Goal: Entertainment & Leisure: Consume media (video, audio)

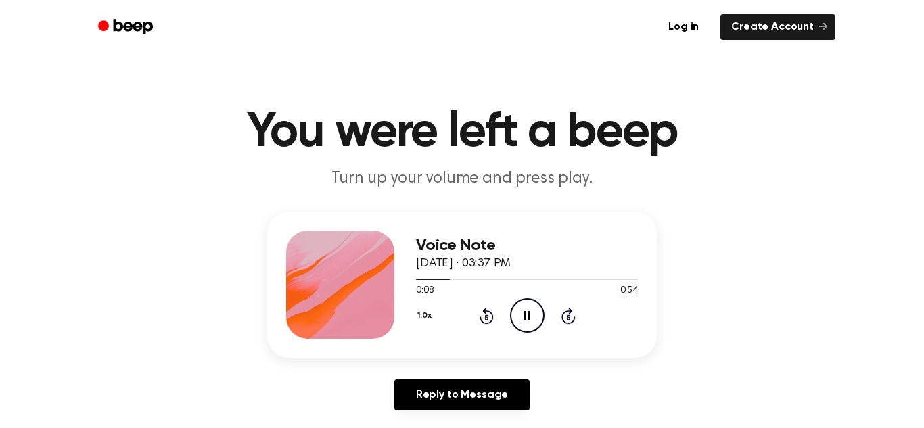
click at [533, 310] on icon "Pause Audio" at bounding box center [527, 315] width 34 height 34
click at [481, 315] on icon "Rewind 5 seconds" at bounding box center [486, 316] width 15 height 18
click at [529, 308] on icon "Play Audio" at bounding box center [527, 315] width 34 height 34
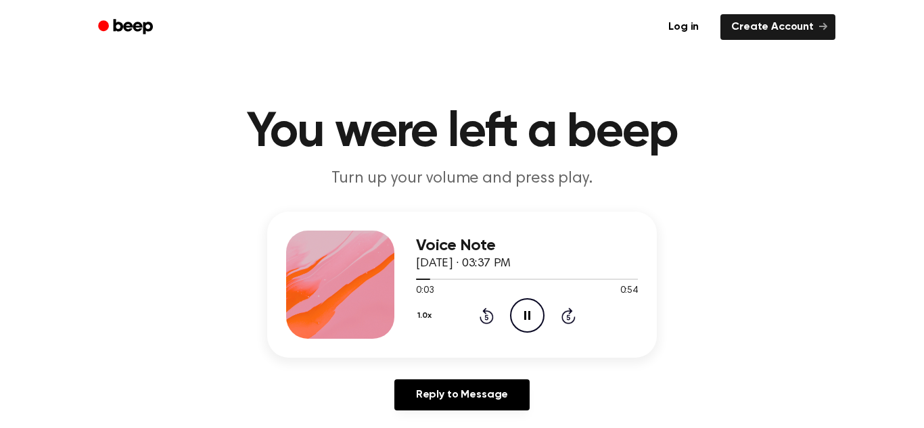
click at [691, 192] on main "You were left a beep Turn up your volume and press play. Voice Note September 1…" at bounding box center [462, 417] width 924 height 834
click at [519, 306] on icon "Play Audio" at bounding box center [527, 315] width 34 height 34
click at [515, 316] on icon "Play Audio" at bounding box center [527, 315] width 34 height 34
click at [530, 312] on icon "Play Audio" at bounding box center [527, 315] width 34 height 34
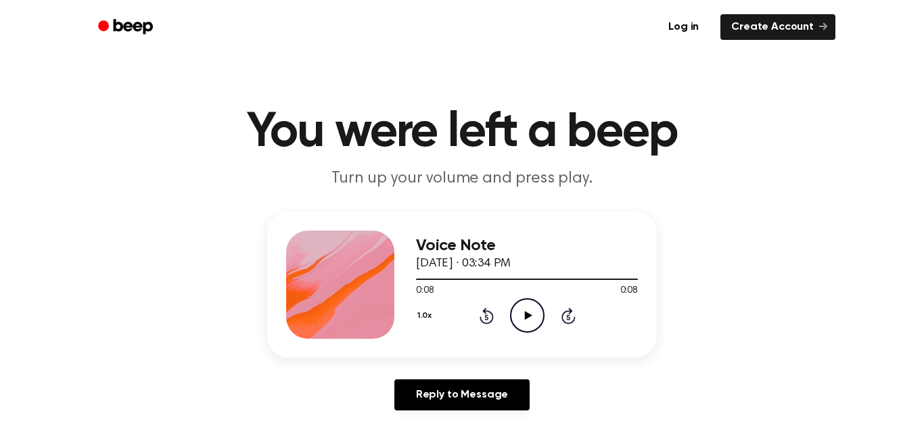
click at [535, 313] on icon "Play Audio" at bounding box center [527, 315] width 34 height 34
click at [536, 325] on icon "Play Audio" at bounding box center [527, 315] width 34 height 34
click at [528, 310] on icon "Play Audio" at bounding box center [527, 315] width 34 height 34
click at [530, 322] on icon "Play Audio" at bounding box center [527, 315] width 34 height 34
click at [486, 320] on icon at bounding box center [485, 317] width 3 height 5
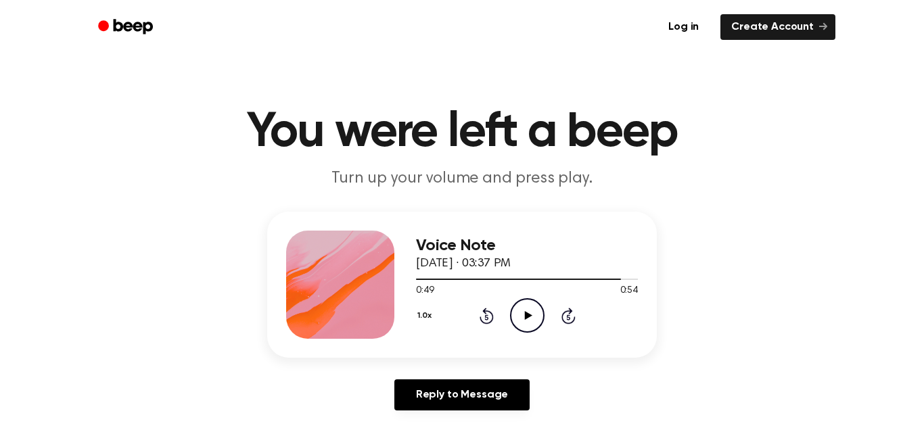
click at [486, 320] on icon at bounding box center [485, 317] width 3 height 5
click at [529, 322] on icon "Play Audio" at bounding box center [527, 315] width 34 height 34
click at [486, 321] on icon "Rewind 5 seconds" at bounding box center [486, 316] width 15 height 18
click at [520, 323] on icon "Pause Audio" at bounding box center [527, 315] width 34 height 34
click at [485, 317] on icon at bounding box center [485, 317] width 3 height 5
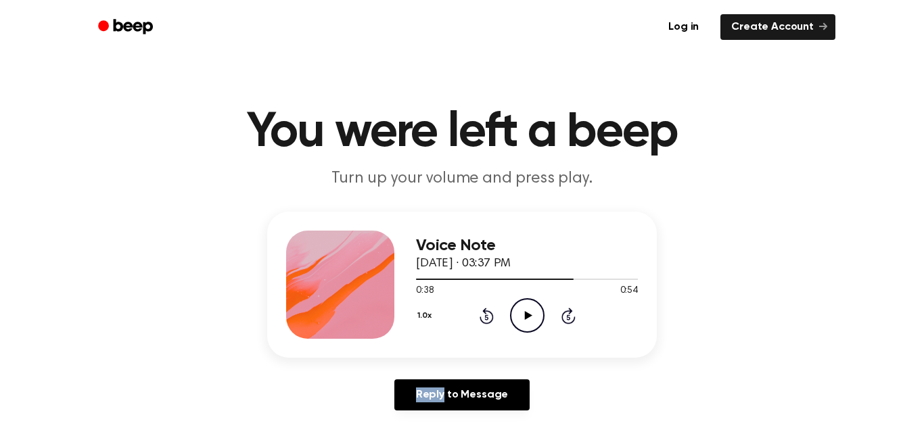
click at [485, 317] on icon at bounding box center [485, 317] width 3 height 5
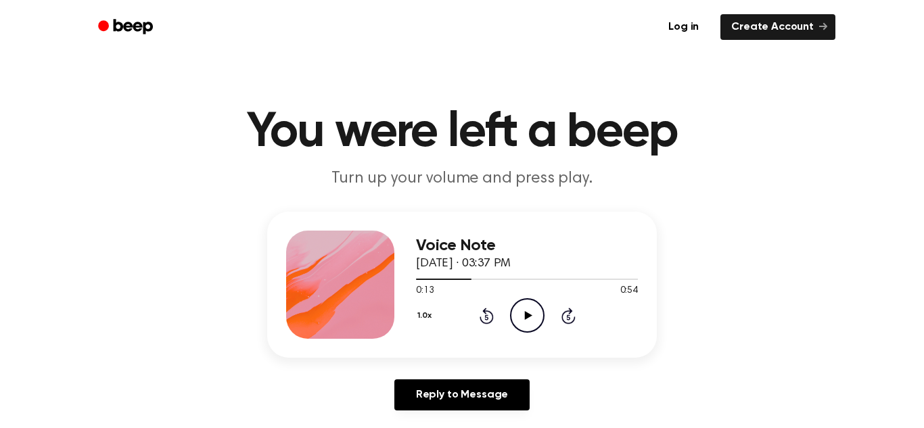
click at [485, 317] on icon at bounding box center [485, 317] width 3 height 5
click at [572, 313] on icon "Skip 5 seconds" at bounding box center [568, 316] width 15 height 18
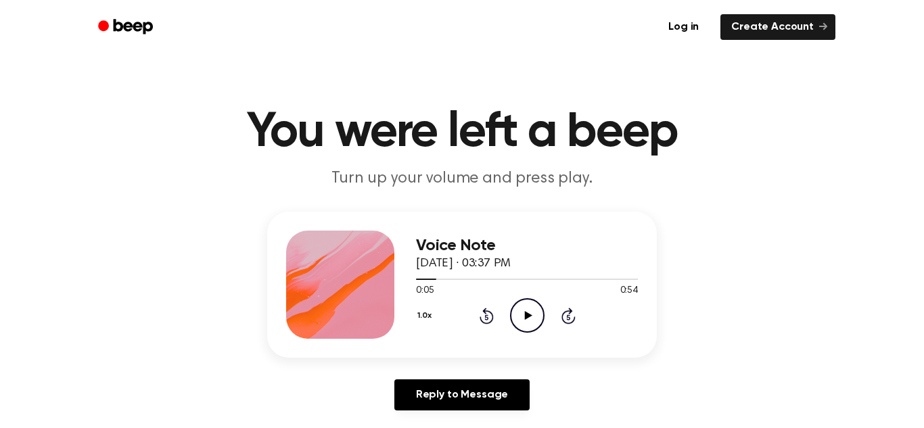
click at [520, 325] on icon "Play Audio" at bounding box center [527, 315] width 34 height 34
click at [534, 322] on icon "Pause Audio" at bounding box center [527, 315] width 34 height 34
click at [534, 322] on icon "Play Audio" at bounding box center [527, 315] width 34 height 34
click at [534, 322] on icon "Pause Audio" at bounding box center [527, 315] width 34 height 34
click at [534, 323] on icon "Play Audio" at bounding box center [527, 315] width 34 height 34
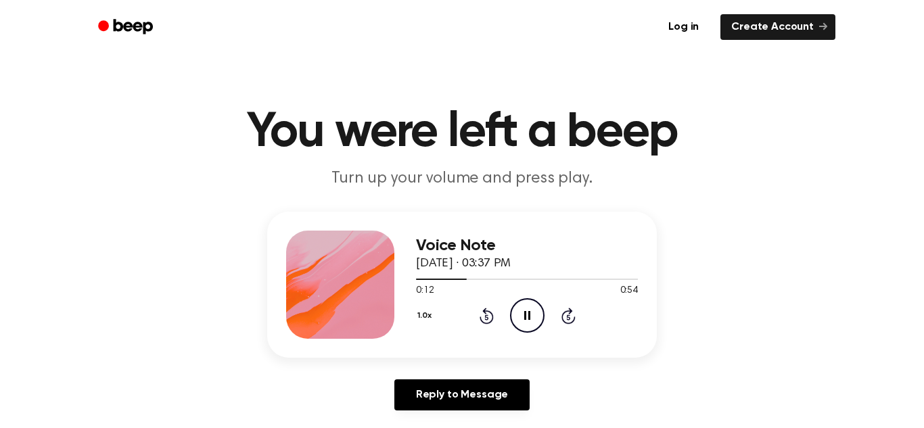
click at [534, 323] on icon "Pause Audio" at bounding box center [527, 315] width 34 height 34
click at [486, 319] on icon "Rewind 5 seconds" at bounding box center [486, 316] width 15 height 18
click at [535, 323] on icon "Play Audio" at bounding box center [527, 315] width 34 height 34
click at [535, 323] on icon "Pause Audio" at bounding box center [527, 315] width 34 height 34
click at [536, 309] on icon "Play Audio" at bounding box center [527, 315] width 34 height 34
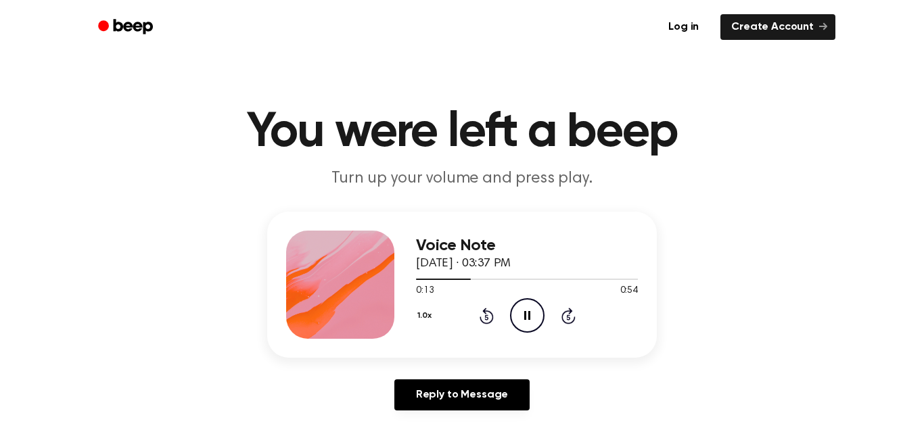
click at [536, 309] on icon "Pause Audio" at bounding box center [527, 315] width 34 height 34
click at [486, 312] on icon "Rewind 5 seconds" at bounding box center [486, 316] width 15 height 18
click at [523, 312] on icon "Play Audio" at bounding box center [527, 315] width 34 height 34
click at [523, 311] on icon "Pause Audio" at bounding box center [527, 315] width 34 height 34
click at [482, 314] on icon "Rewind 5 seconds" at bounding box center [486, 316] width 15 height 18
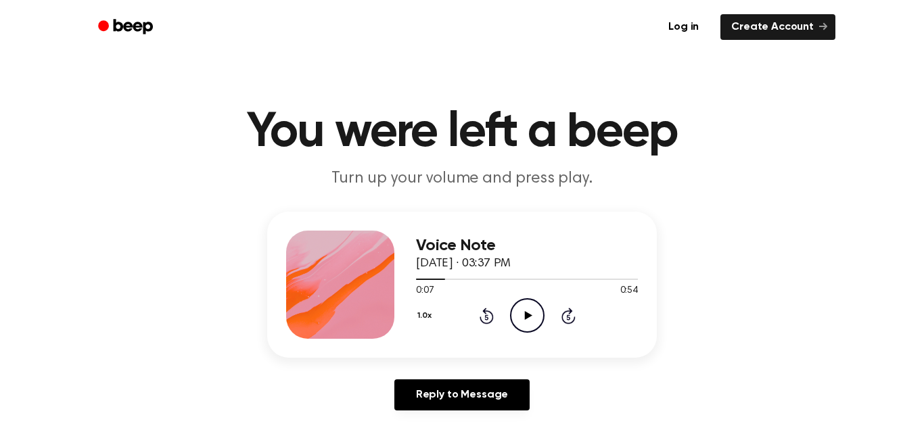
click at [520, 318] on icon "Play Audio" at bounding box center [527, 315] width 34 height 34
click at [520, 318] on icon "Pause Audio" at bounding box center [527, 315] width 34 height 34
click at [535, 315] on icon "Play Audio" at bounding box center [527, 315] width 34 height 34
click at [517, 313] on icon "Pause Audio" at bounding box center [527, 315] width 34 height 34
click at [483, 314] on icon "Rewind 5 seconds" at bounding box center [486, 316] width 15 height 18
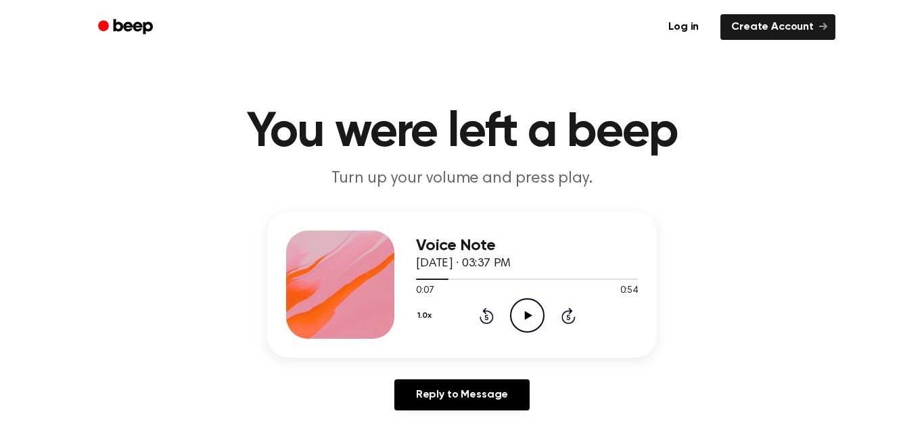
click at [534, 315] on icon "Play Audio" at bounding box center [527, 315] width 34 height 34
click at [534, 315] on icon "Pause Audio" at bounding box center [527, 315] width 34 height 34
click at [480, 307] on icon "Rewind 5 seconds" at bounding box center [486, 316] width 15 height 18
click at [513, 312] on icon "Play Audio" at bounding box center [527, 315] width 34 height 34
click at [521, 312] on icon "Pause Audio" at bounding box center [527, 315] width 34 height 34
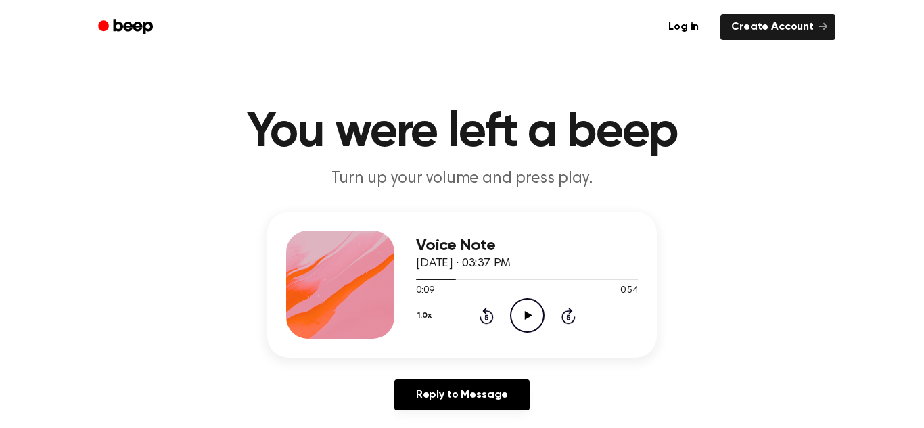
click at [474, 333] on div "Voice Note September 10, 2025 · 03:37 PM 0:09 0:54 Your browser does not suppor…" at bounding box center [527, 285] width 222 height 108
click at [528, 315] on icon at bounding box center [527, 315] width 7 height 9
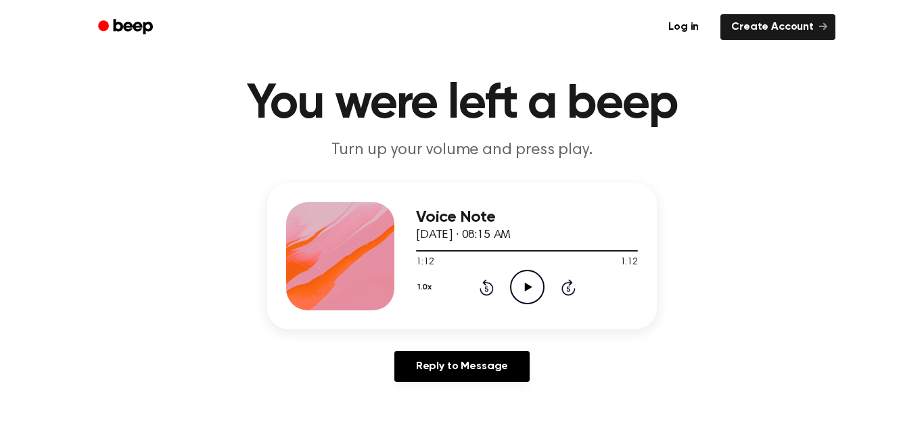
scroll to position [29, 0]
click at [534, 285] on icon "Play Audio" at bounding box center [527, 286] width 34 height 34
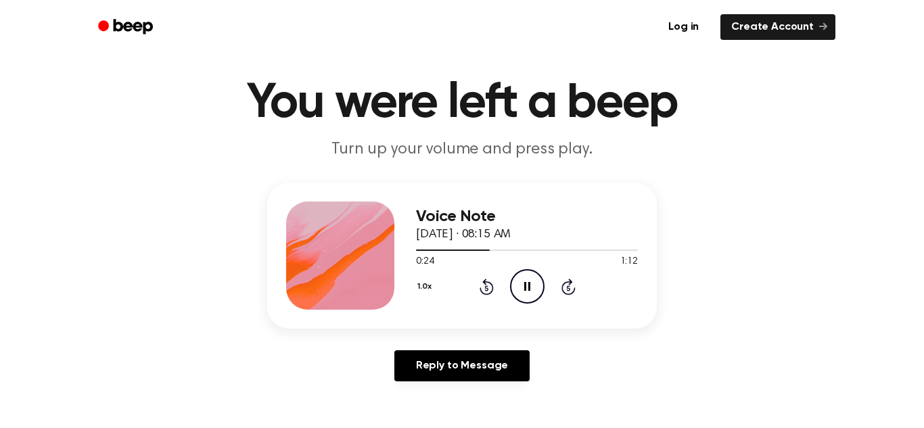
click at [871, 210] on div "Voice Note September 16, 2025 · 08:15 AM 0:24 1:12 Your browser does not suppor…" at bounding box center [462, 288] width 892 height 210
click at [484, 289] on icon "Rewind 5 seconds" at bounding box center [486, 287] width 15 height 18
click at [484, 288] on icon "Rewind 5 seconds" at bounding box center [486, 287] width 15 height 18
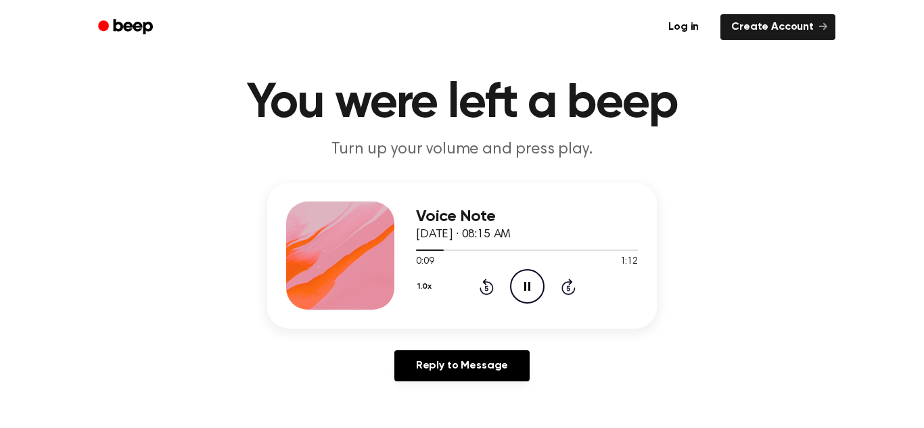
click at [484, 288] on icon "Rewind 5 seconds" at bounding box center [486, 287] width 15 height 18
click at [486, 287] on icon "Rewind 5 seconds" at bounding box center [486, 287] width 15 height 18
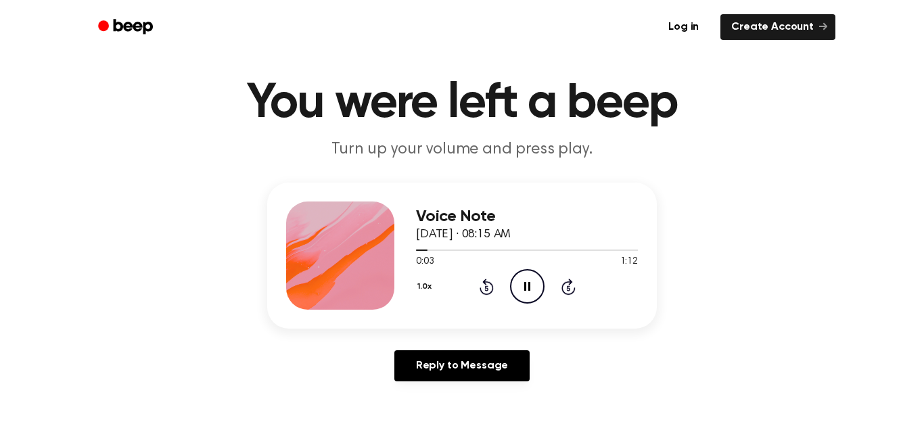
click at [486, 287] on icon "Rewind 5 seconds" at bounding box center [486, 287] width 15 height 18
click at [536, 284] on icon "Pause Audio" at bounding box center [527, 286] width 34 height 34
click at [530, 285] on icon "Play Audio" at bounding box center [527, 286] width 34 height 34
click at [484, 287] on icon at bounding box center [485, 287] width 3 height 5
click at [521, 283] on icon "Pause Audio" at bounding box center [527, 286] width 34 height 34
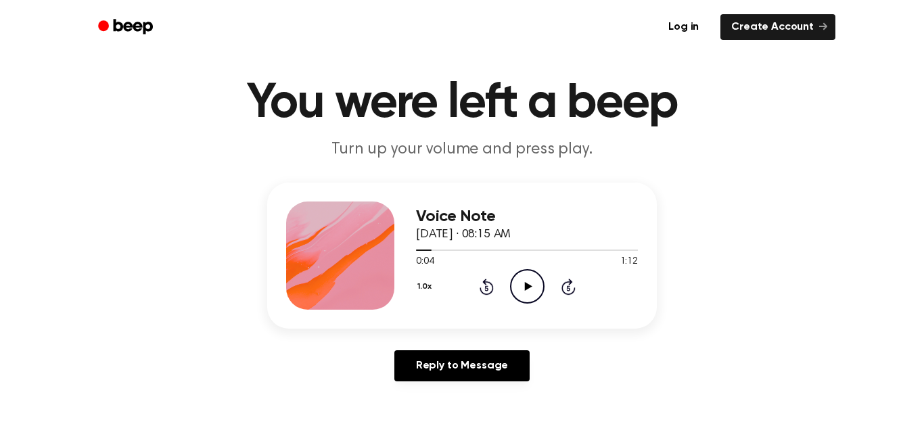
click at [489, 284] on icon "Rewind 5 seconds" at bounding box center [486, 287] width 15 height 18
click at [525, 279] on icon "Play Audio" at bounding box center [527, 286] width 34 height 34
click at [524, 276] on icon "Pause Audio" at bounding box center [527, 286] width 34 height 34
click at [524, 275] on icon "Play Audio" at bounding box center [527, 286] width 34 height 34
click at [524, 275] on icon "Pause Audio" at bounding box center [527, 286] width 34 height 34
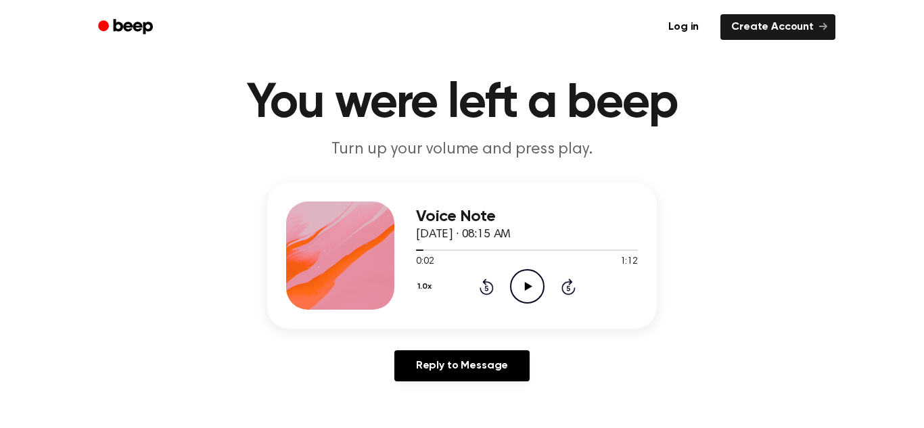
click at [524, 275] on icon "Play Audio" at bounding box center [527, 286] width 34 height 34
click at [488, 289] on icon "Rewind 5 seconds" at bounding box center [486, 287] width 15 height 18
click at [566, 285] on icon "Skip 5 seconds" at bounding box center [568, 287] width 15 height 18
click at [566, 290] on icon at bounding box center [567, 287] width 3 height 5
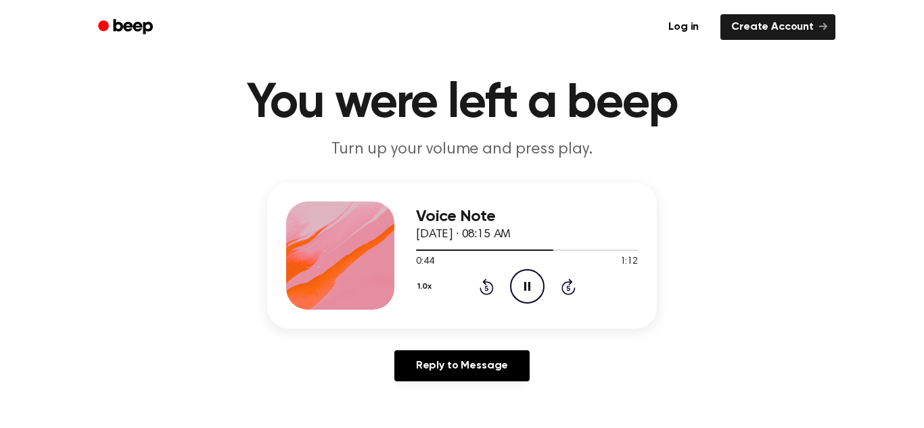
click at [564, 288] on icon "Skip 5 seconds" at bounding box center [568, 287] width 15 height 18
click at [487, 287] on icon "Rewind 5 seconds" at bounding box center [486, 287] width 15 height 18
click at [486, 288] on icon at bounding box center [485, 287] width 3 height 5
click at [534, 288] on icon "Play Audio" at bounding box center [527, 286] width 34 height 34
click at [530, 271] on icon "Play Audio" at bounding box center [527, 286] width 34 height 34
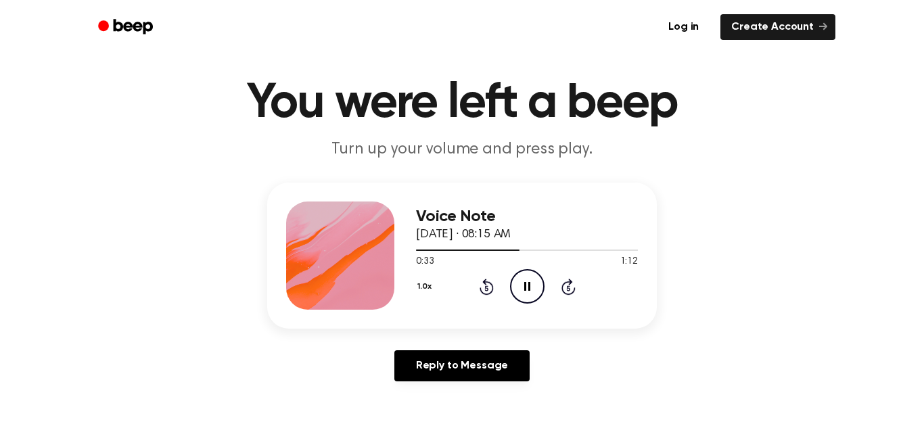
click at [576, 285] on div "1.0x Rewind 5 seconds Pause Audio Skip 5 seconds" at bounding box center [527, 286] width 222 height 34
click at [565, 285] on icon "Skip 5 seconds" at bounding box center [568, 287] width 15 height 18
click at [566, 285] on icon "Skip 5 seconds" at bounding box center [568, 287] width 15 height 18
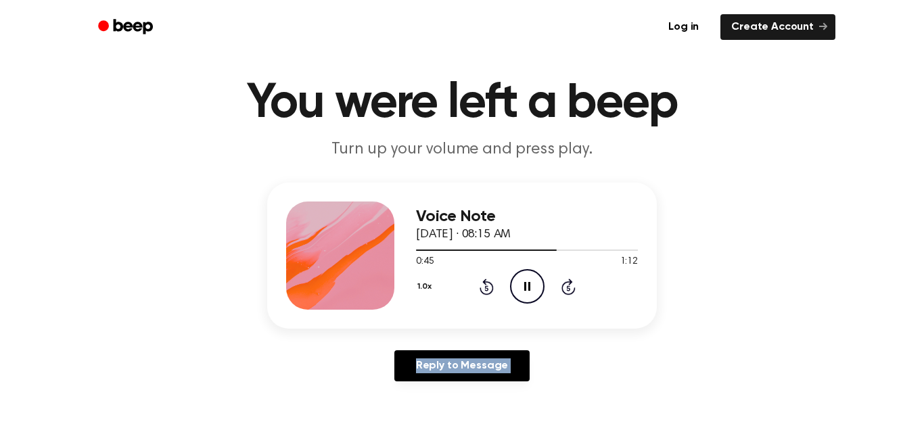
click at [566, 285] on icon "Skip 5 seconds" at bounding box center [568, 287] width 15 height 18
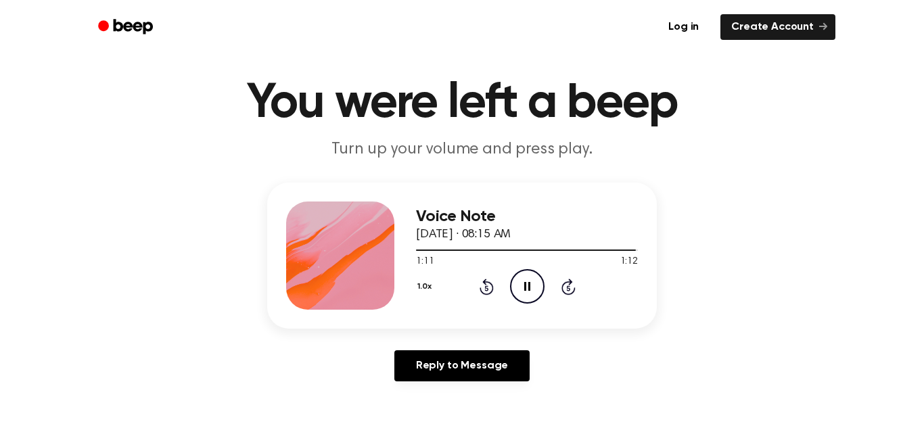
click at [566, 285] on icon "Skip 5 seconds" at bounding box center [568, 287] width 15 height 18
click at [532, 287] on icon "Pause Audio" at bounding box center [527, 286] width 34 height 34
click at [484, 288] on icon "Rewind 5 seconds" at bounding box center [486, 287] width 15 height 18
click at [522, 281] on icon "Play Audio" at bounding box center [527, 286] width 34 height 34
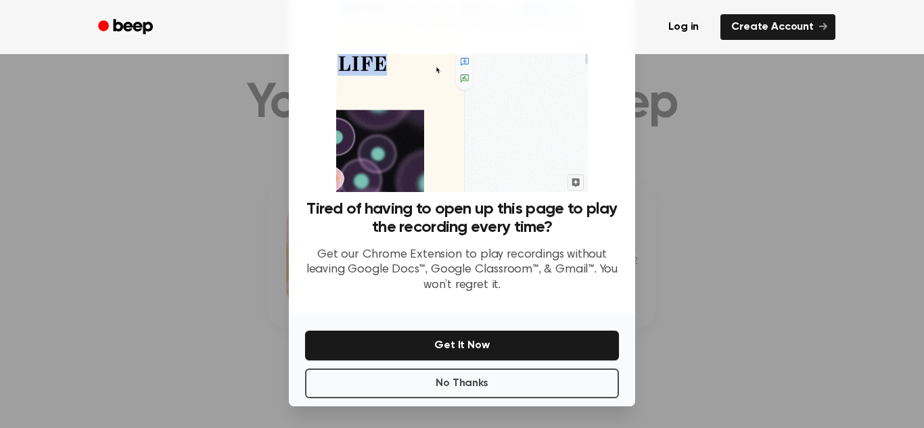
scroll to position [31, 0]
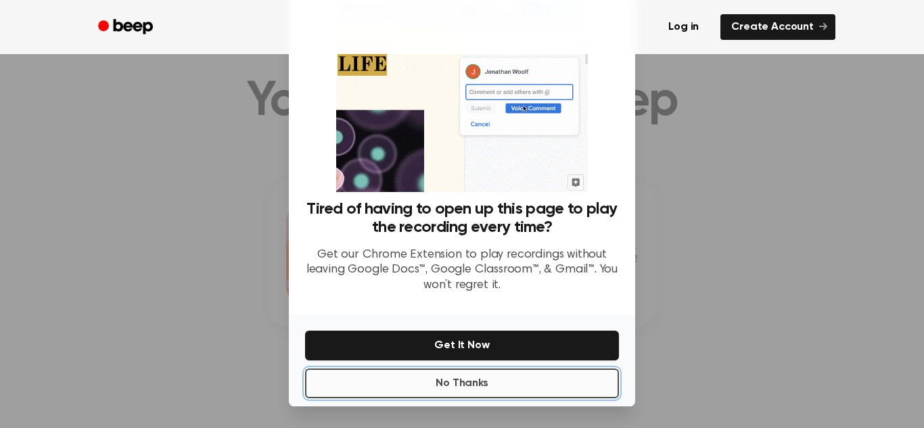
click at [600, 377] on button "No Thanks" at bounding box center [462, 384] width 314 height 30
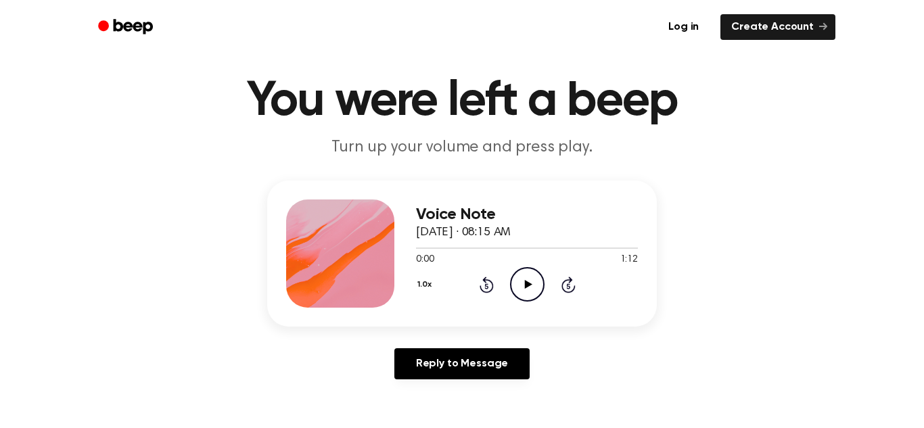
click at [530, 290] on icon "Play Audio" at bounding box center [527, 284] width 34 height 34
click at [515, 280] on icon "Pause Audio" at bounding box center [527, 284] width 34 height 34
click at [490, 284] on icon "Rewind 5 seconds" at bounding box center [486, 285] width 15 height 18
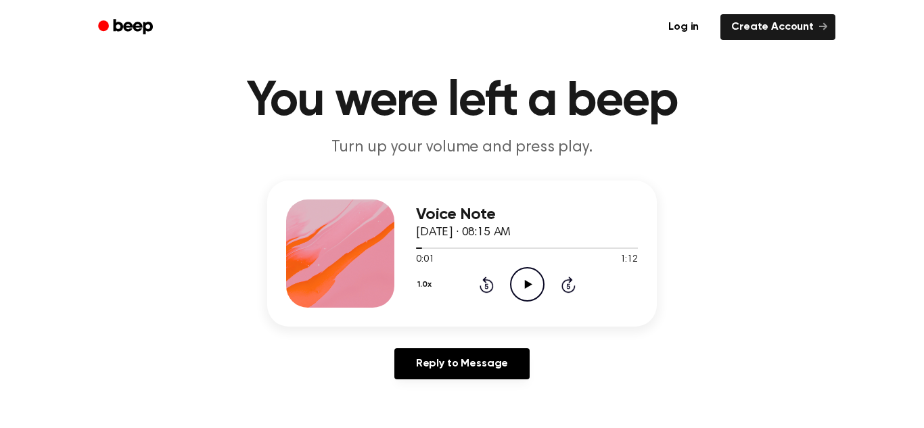
click at [490, 284] on icon "Rewind 5 seconds" at bounding box center [486, 285] width 15 height 18
click at [643, 302] on div "Voice Note September 16, 2025 · 08:15 AM 0:00 1:12 Your browser does not suppor…" at bounding box center [462, 254] width 390 height 146
click at [532, 298] on icon "Play Audio" at bounding box center [527, 284] width 34 height 34
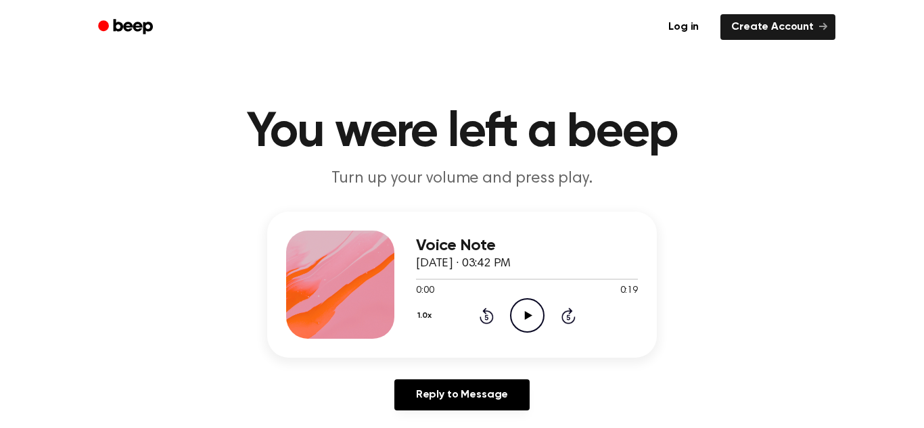
click at [519, 319] on icon "Play Audio" at bounding box center [527, 315] width 34 height 34
click at [662, 298] on div "Voice Note September 10, 2025 · 03:42 PM 0:05 0:19 Your browser does not suppor…" at bounding box center [462, 317] width 892 height 210
click at [515, 308] on icon "Play Audio" at bounding box center [527, 315] width 34 height 34
click at [484, 312] on icon at bounding box center [487, 316] width 14 height 16
click at [490, 317] on icon "Rewind 5 seconds" at bounding box center [486, 316] width 15 height 18
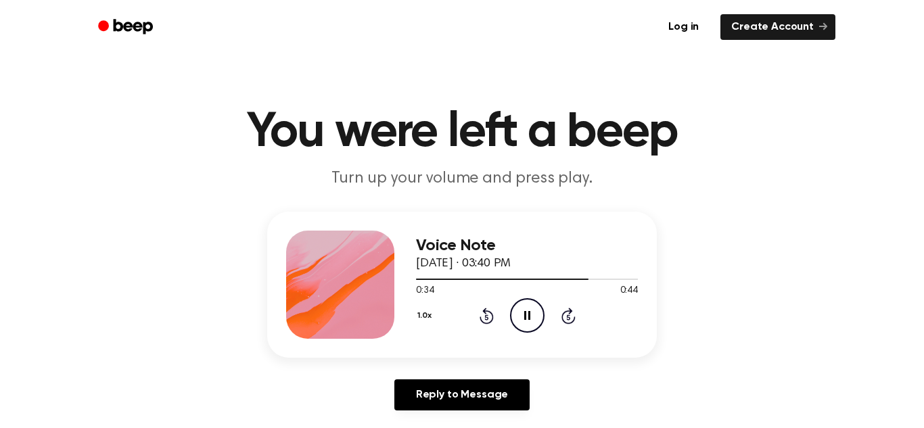
click at [490, 317] on icon "Rewind 5 seconds" at bounding box center [486, 316] width 15 height 18
click at [488, 315] on icon "Rewind 5 seconds" at bounding box center [486, 316] width 15 height 18
click at [484, 315] on icon "Rewind 5 seconds" at bounding box center [486, 316] width 15 height 18
click at [487, 316] on icon "Rewind 5 seconds" at bounding box center [486, 316] width 15 height 18
click at [488, 317] on icon "Rewind 5 seconds" at bounding box center [486, 316] width 15 height 18
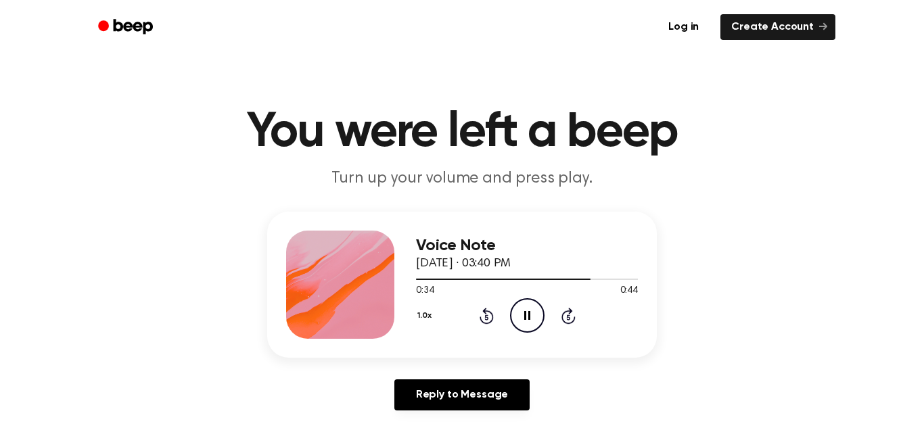
click at [536, 312] on icon "Pause Audio" at bounding box center [527, 315] width 34 height 34
click at [487, 317] on icon at bounding box center [485, 317] width 3 height 5
click at [515, 321] on icon "Play Audio" at bounding box center [527, 315] width 34 height 34
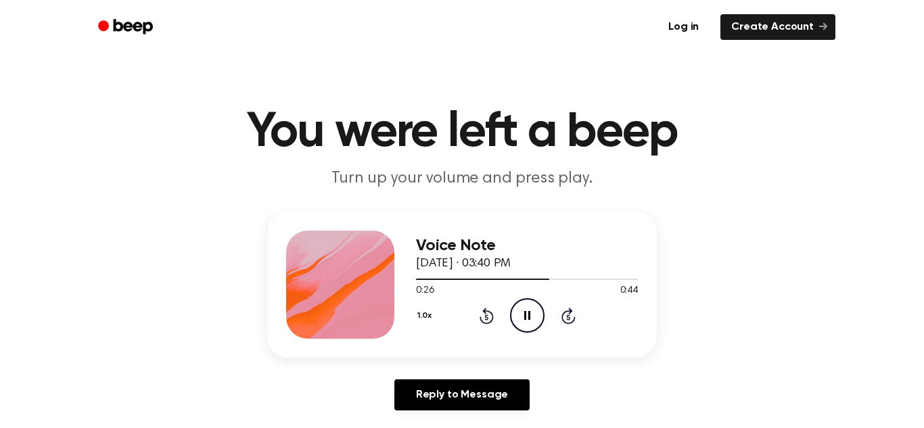
click at [529, 312] on icon at bounding box center [527, 315] width 6 height 9
click at [522, 315] on icon "Play Audio" at bounding box center [527, 315] width 34 height 34
click at [534, 315] on icon "Pause Audio" at bounding box center [527, 315] width 34 height 34
click at [488, 315] on icon "Rewind 5 seconds" at bounding box center [486, 316] width 15 height 18
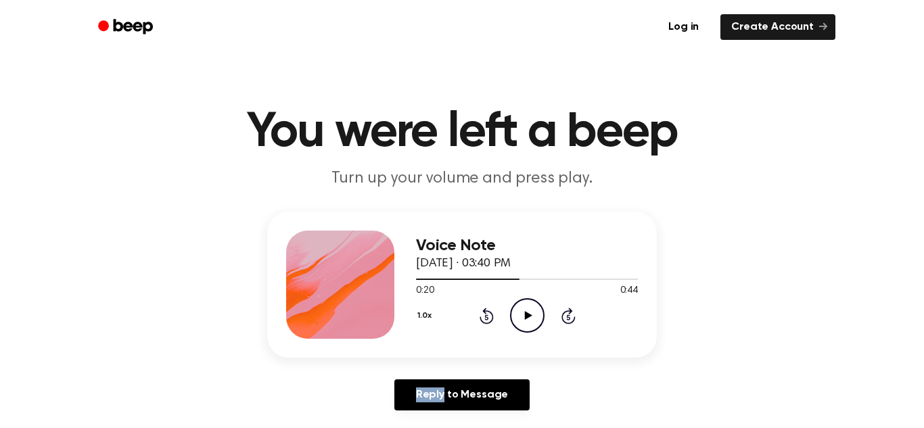
click at [488, 315] on icon "Rewind 5 seconds" at bounding box center [486, 316] width 15 height 18
click at [524, 321] on icon "Play Audio" at bounding box center [527, 315] width 34 height 34
click at [524, 323] on icon "Pause Audio" at bounding box center [527, 315] width 34 height 34
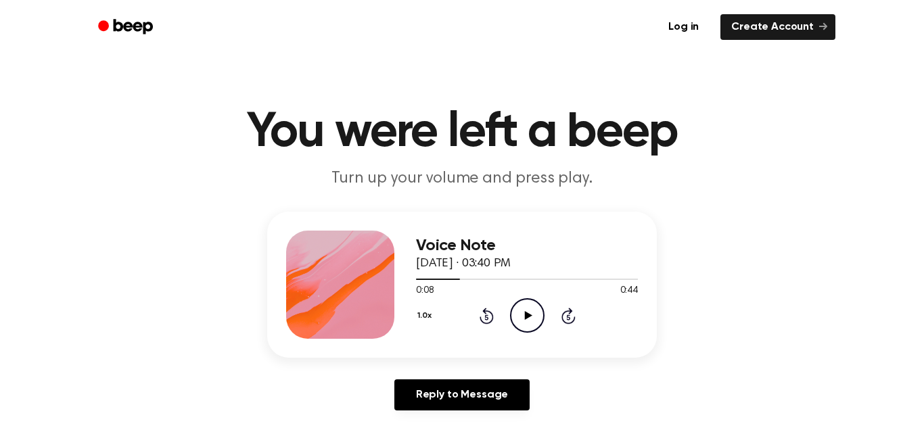
click at [524, 323] on icon "Play Audio" at bounding box center [527, 315] width 34 height 34
click at [534, 318] on icon "Play Audio" at bounding box center [527, 315] width 34 height 34
click at [526, 319] on icon "Pause Audio" at bounding box center [527, 315] width 34 height 34
click at [522, 317] on icon "Play Audio" at bounding box center [527, 315] width 34 height 34
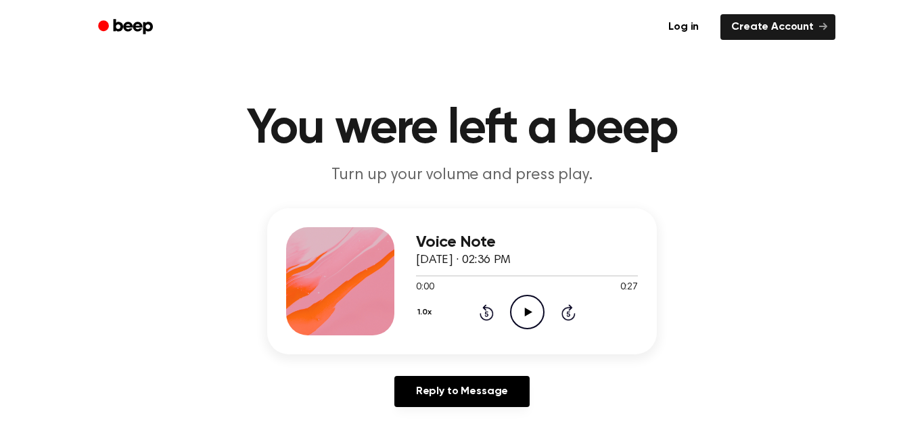
scroll to position [3, 0]
click at [515, 300] on circle at bounding box center [527, 312] width 33 height 33
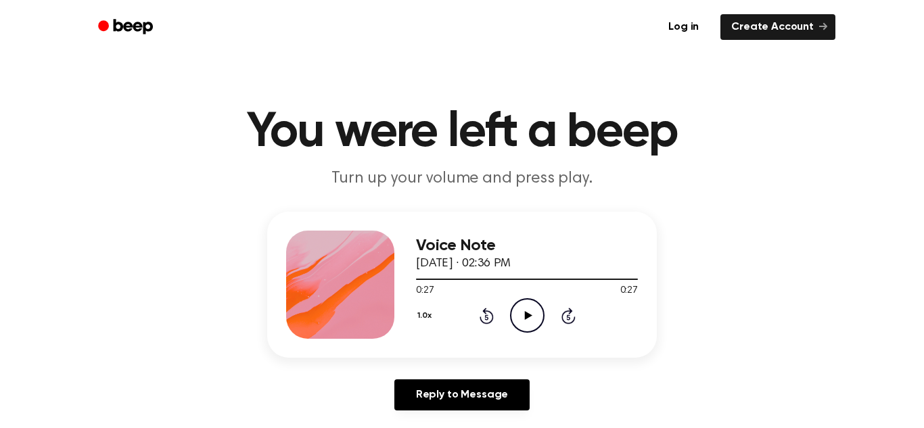
scroll to position [46, 0]
click at [541, 312] on icon "Play Audio" at bounding box center [527, 315] width 34 height 34
click at [532, 319] on icon "Play Audio" at bounding box center [527, 315] width 34 height 34
click at [721, 310] on div "Voice Note [DATE] · 03:27 PM 0:33 0:44 Your browser does not support the [objec…" at bounding box center [462, 317] width 892 height 210
click at [483, 315] on icon "Rewind 5 seconds" at bounding box center [486, 316] width 15 height 18
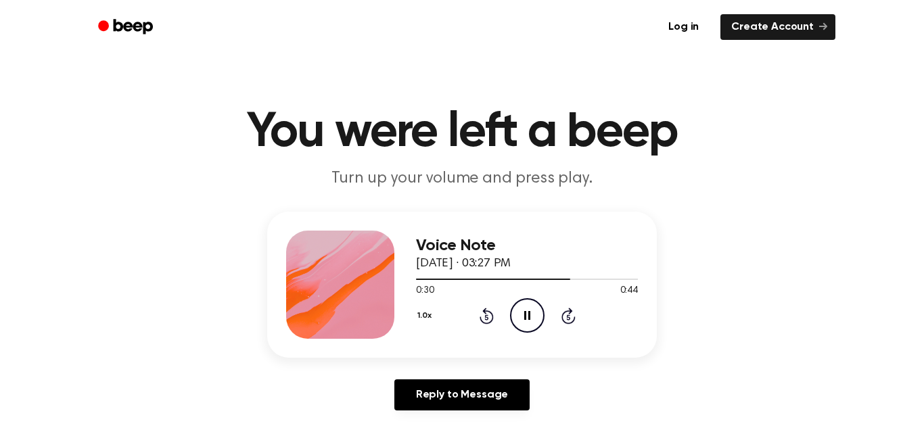
click at [483, 315] on icon "Rewind 5 seconds" at bounding box center [486, 316] width 15 height 18
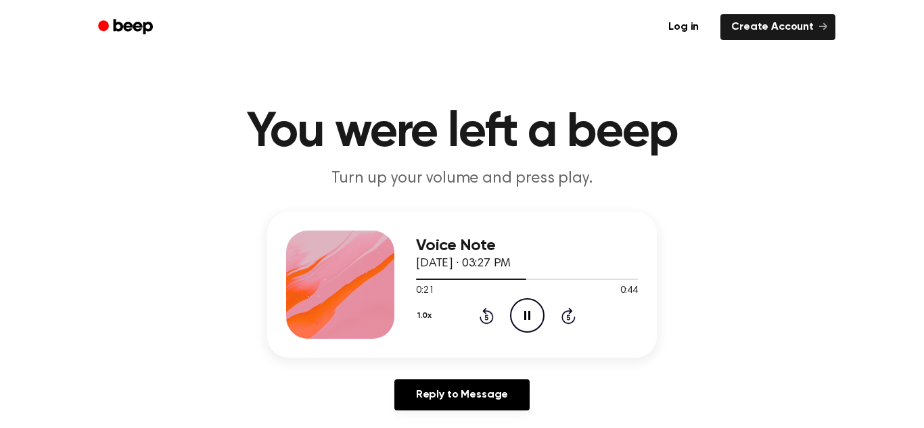
click at [492, 316] on icon at bounding box center [487, 316] width 14 height 16
click at [487, 316] on icon "Rewind 5 seconds" at bounding box center [486, 316] width 15 height 18
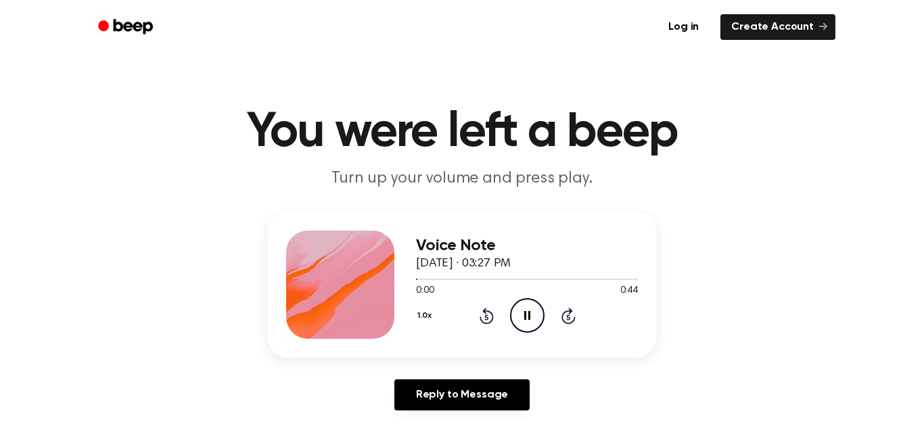
click at [519, 317] on icon "Pause Audio" at bounding box center [527, 315] width 34 height 34
click at [519, 317] on icon "Play Audio" at bounding box center [527, 315] width 34 height 34
click at [519, 317] on icon "Pause Audio" at bounding box center [527, 315] width 34 height 34
click at [522, 301] on icon "Play Audio" at bounding box center [527, 315] width 34 height 34
click at [486, 315] on icon "Rewind 5 seconds" at bounding box center [486, 316] width 15 height 18
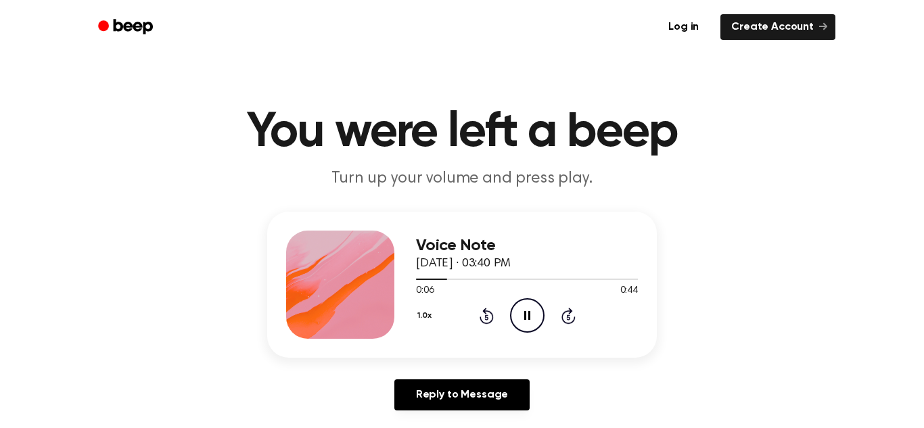
click at [515, 317] on icon "Pause Audio" at bounding box center [527, 315] width 34 height 34
click at [486, 315] on icon "Rewind 5 seconds" at bounding box center [486, 316] width 15 height 18
click at [529, 316] on icon at bounding box center [527, 315] width 7 height 9
click at [522, 315] on icon "Pause Audio" at bounding box center [527, 315] width 34 height 34
click at [515, 315] on icon "Play Audio" at bounding box center [527, 315] width 34 height 34
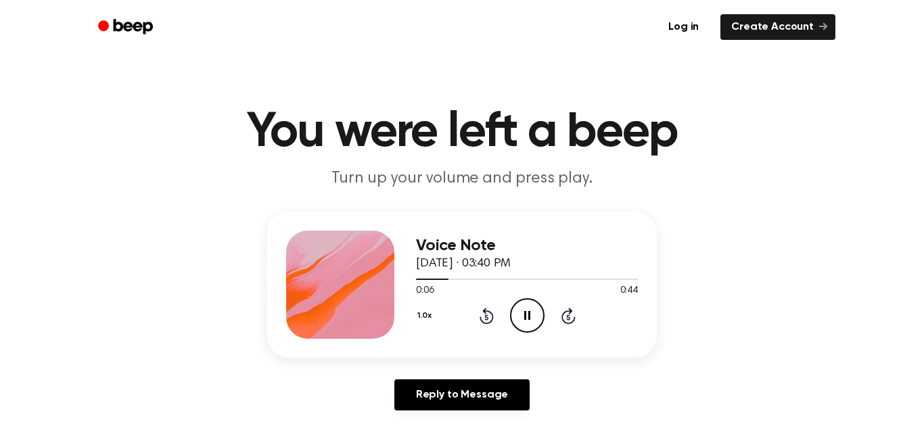
click at [515, 316] on icon "Pause Audio" at bounding box center [527, 315] width 34 height 34
click at [486, 312] on icon at bounding box center [487, 316] width 14 height 16
click at [517, 310] on icon "Play Audio" at bounding box center [527, 315] width 34 height 34
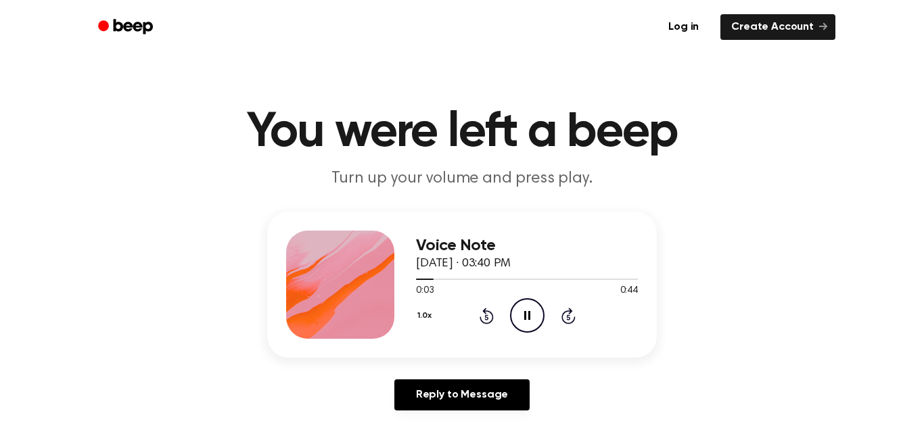
click at [532, 318] on icon "Pause Audio" at bounding box center [527, 315] width 34 height 34
click at [532, 318] on icon "Play Audio" at bounding box center [527, 315] width 34 height 34
click at [532, 318] on icon "Pause Audio" at bounding box center [527, 315] width 34 height 34
click at [532, 318] on icon "Play Audio" at bounding box center [527, 315] width 34 height 34
click at [567, 321] on icon "Skip 5 seconds" at bounding box center [568, 316] width 15 height 18
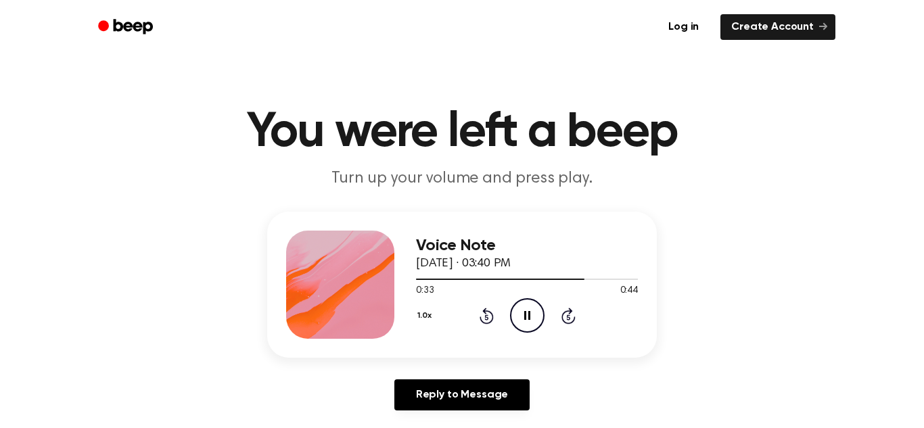
click at [528, 316] on icon at bounding box center [527, 315] width 6 height 9
click at [528, 316] on icon at bounding box center [527, 315] width 7 height 9
click at [528, 316] on icon at bounding box center [527, 315] width 6 height 9
click at [486, 319] on icon "Rewind 5 seconds" at bounding box center [486, 316] width 15 height 18
click at [530, 315] on icon "Play Audio" at bounding box center [527, 315] width 34 height 34
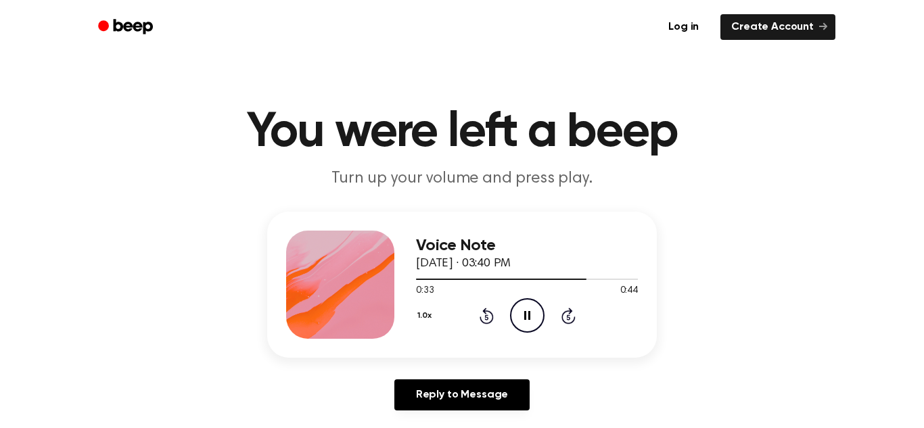
click at [515, 315] on icon "Pause Audio" at bounding box center [527, 315] width 34 height 34
